Goal: Task Accomplishment & Management: Manage account settings

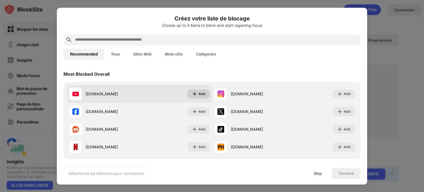
click at [189, 92] on div "Add" at bounding box center [198, 93] width 22 height 9
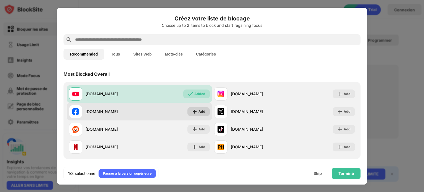
click at [201, 111] on div "Add" at bounding box center [201, 112] width 7 height 6
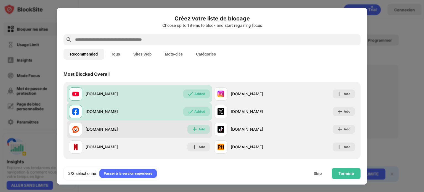
click at [198, 127] on div "Add" at bounding box center [201, 129] width 7 height 6
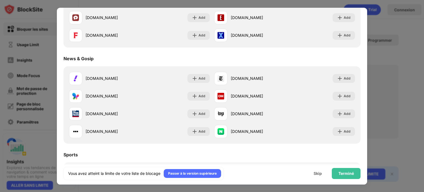
scroll to position [331, 0]
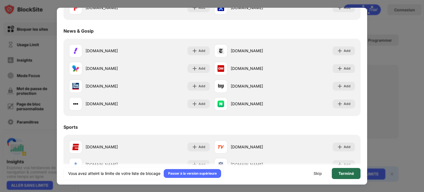
click at [339, 171] on div "Terminé" at bounding box center [345, 173] width 15 height 4
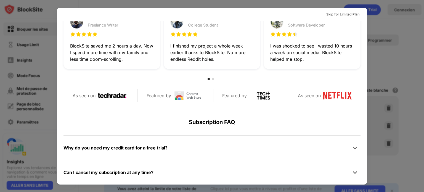
scroll to position [131, 0]
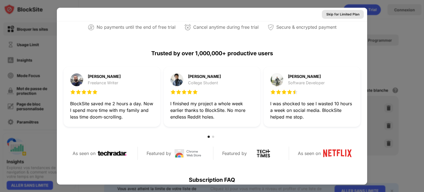
click at [340, 12] on div "Skip for Limited Plan" at bounding box center [342, 15] width 33 height 6
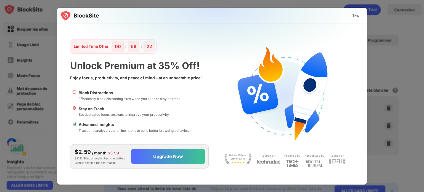
scroll to position [0, 0]
click at [354, 13] on div "Skip" at bounding box center [355, 16] width 7 height 6
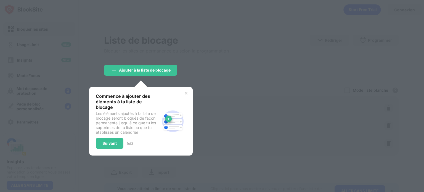
click at [218, 63] on div at bounding box center [212, 96] width 424 height 192
click at [185, 92] on img at bounding box center [186, 93] width 4 height 4
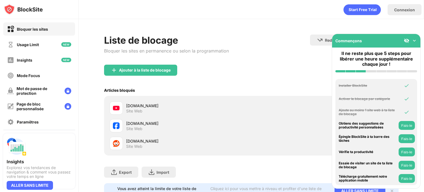
click at [35, 28] on div "Bloquer les sites" at bounding box center [32, 29] width 31 height 5
click at [34, 44] on div "Usage Limit" at bounding box center [28, 44] width 22 height 5
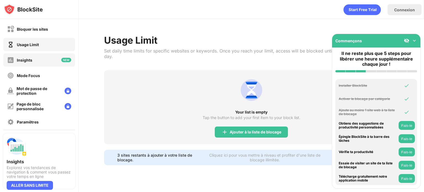
click at [32, 60] on div "Insights" at bounding box center [39, 59] width 72 height 13
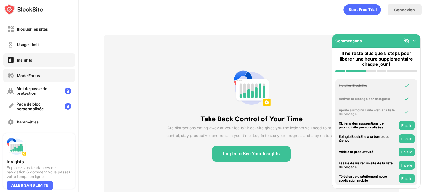
click at [31, 70] on div "Mode Focus" at bounding box center [39, 75] width 72 height 13
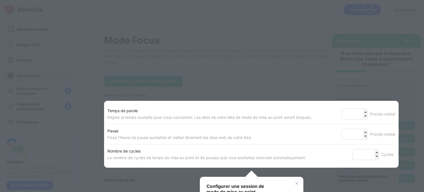
click at [319, 76] on div at bounding box center [212, 96] width 424 height 192
click at [296, 183] on img at bounding box center [296, 183] width 4 height 4
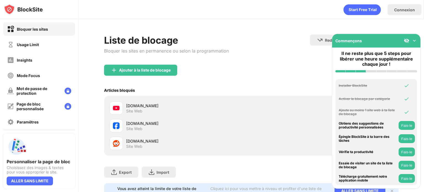
click at [415, 42] on img at bounding box center [414, 41] width 6 height 6
